Goal: Information Seeking & Learning: Learn about a topic

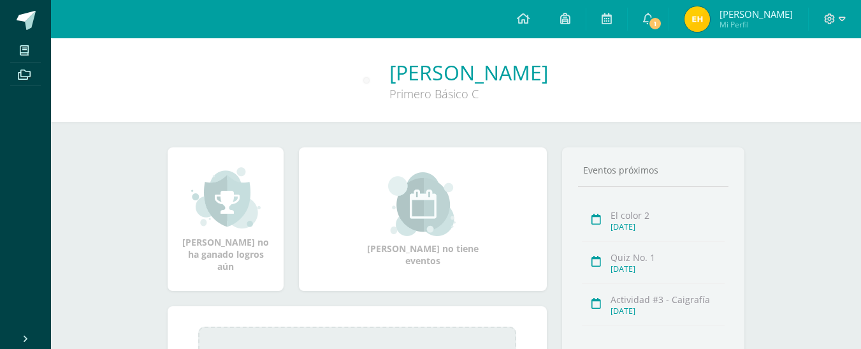
click at [742, 25] on span "Mi Perfil" at bounding box center [755, 24] width 73 height 11
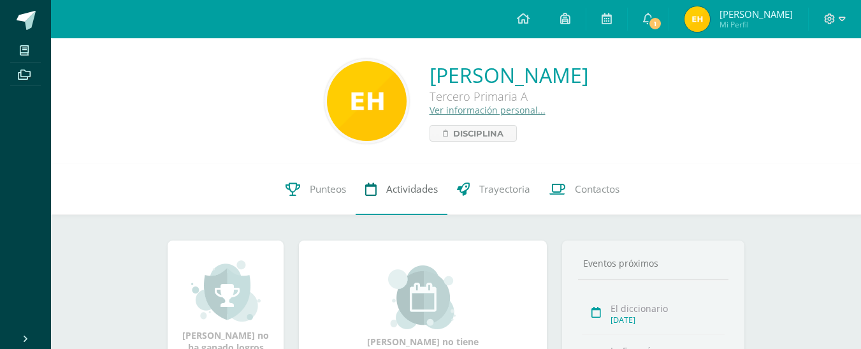
click at [399, 180] on link "Actividades" at bounding box center [402, 189] width 92 height 51
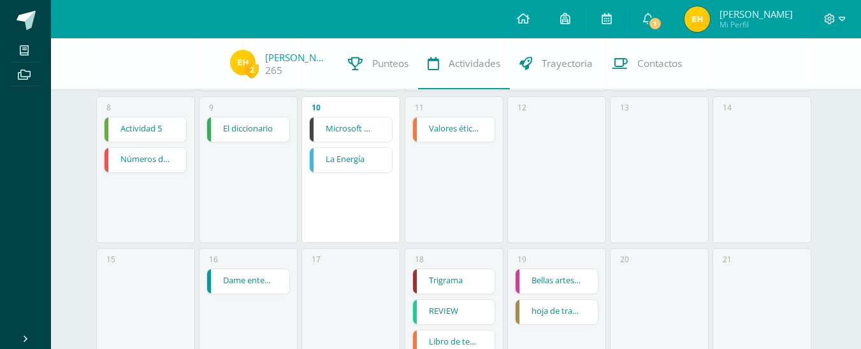
scroll to position [273, 0]
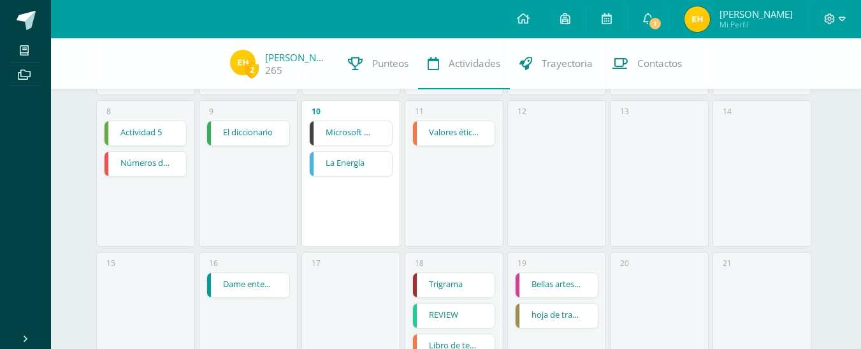
drag, startPoint x: 870, startPoint y: 80, endPoint x: 855, endPoint y: 168, distance: 89.9
click at [855, 168] on html "Mis cursos Archivos Cerrar panel Computación Tercero Primaria "A" Educación Cri…" at bounding box center [430, 230] width 861 height 1006
click at [333, 134] on link "Microsoft Word menú Colocación de márgenes" at bounding box center [351, 133] width 82 height 24
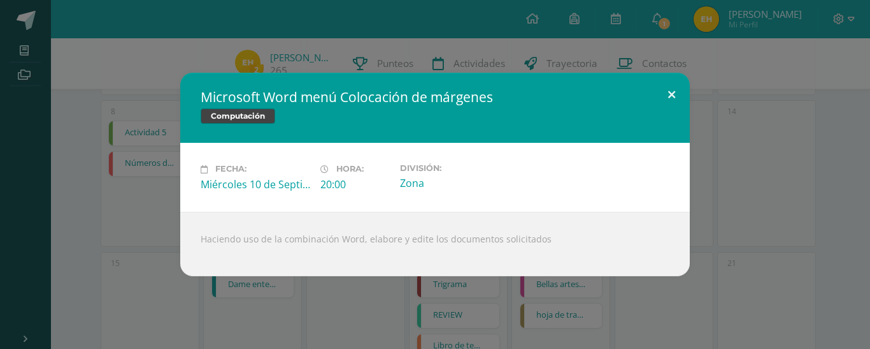
click at [675, 97] on button at bounding box center [672, 94] width 36 height 43
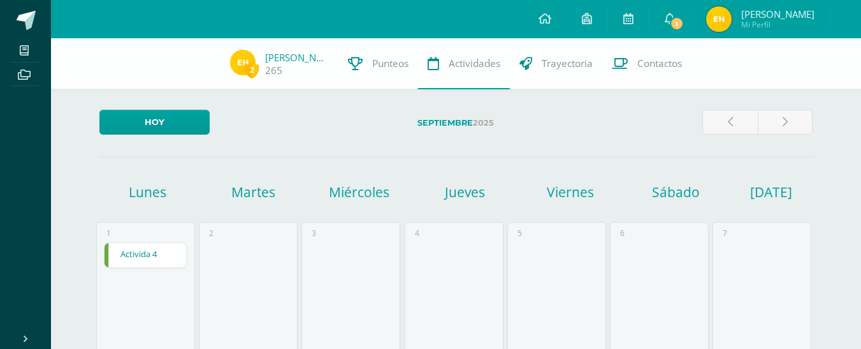
scroll to position [273, 0]
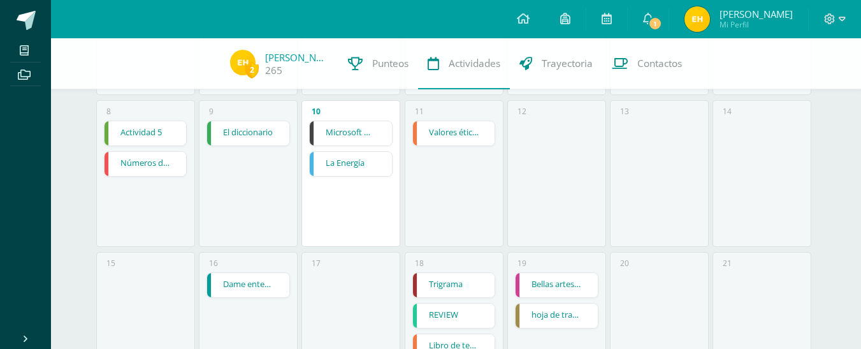
click at [346, 130] on link "Microsoft Word menú Colocación de márgenes" at bounding box center [351, 133] width 82 height 24
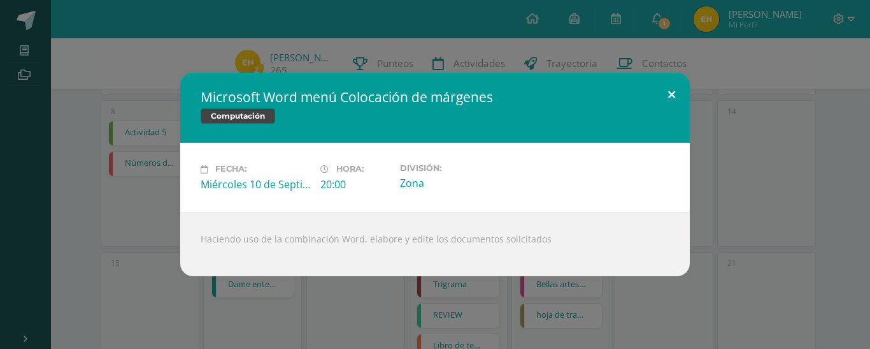
click at [679, 88] on button at bounding box center [672, 94] width 36 height 43
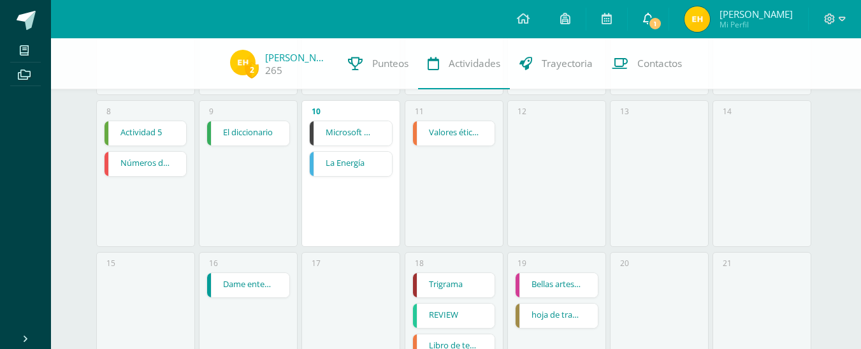
click at [668, 22] on link "1" at bounding box center [648, 19] width 41 height 38
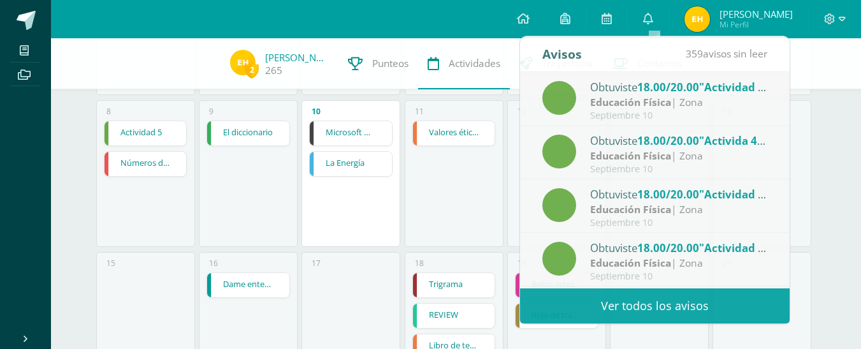
click at [830, 176] on div "[DATE] [DATE] [DATE] [DATE] [DATE] [DATE] [DATE][PERSON_NAME][DATE][DATE] 1 Act…" at bounding box center [456, 248] width 765 height 967
